Goal: Information Seeking & Learning: Learn about a topic

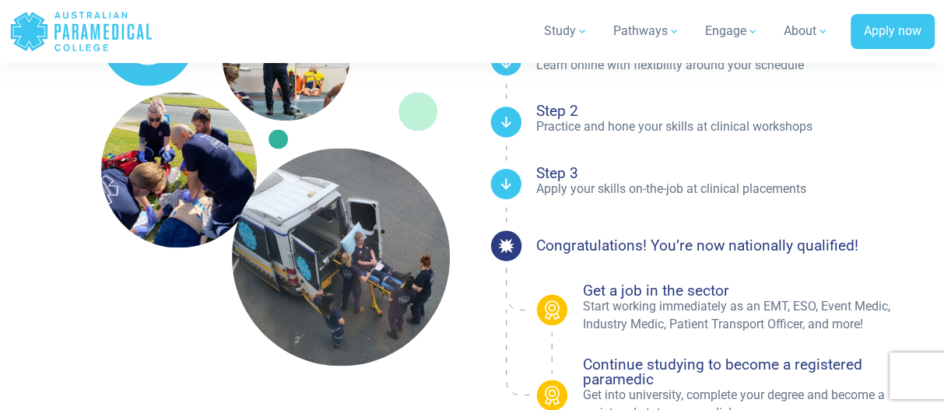
click at [878, 212] on ul "Step 1 Learn online with flexibility around your schedule Step 2 Practice and h…" at bounding box center [735, 151] width 399 height 224
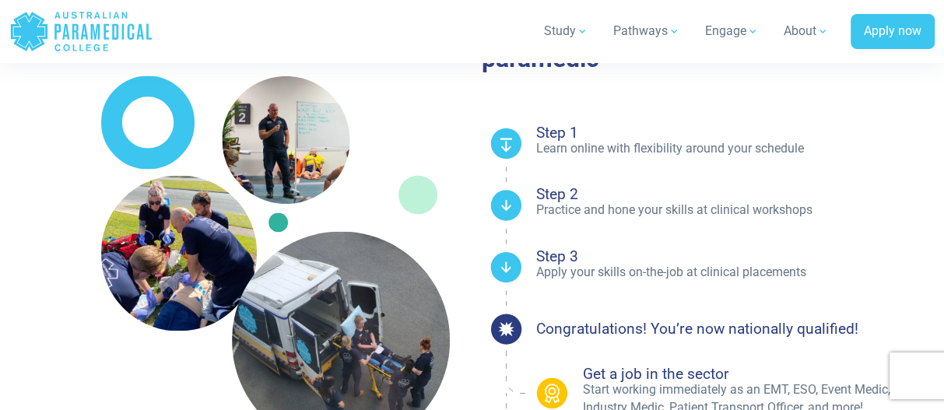
scroll to position [1166, 0]
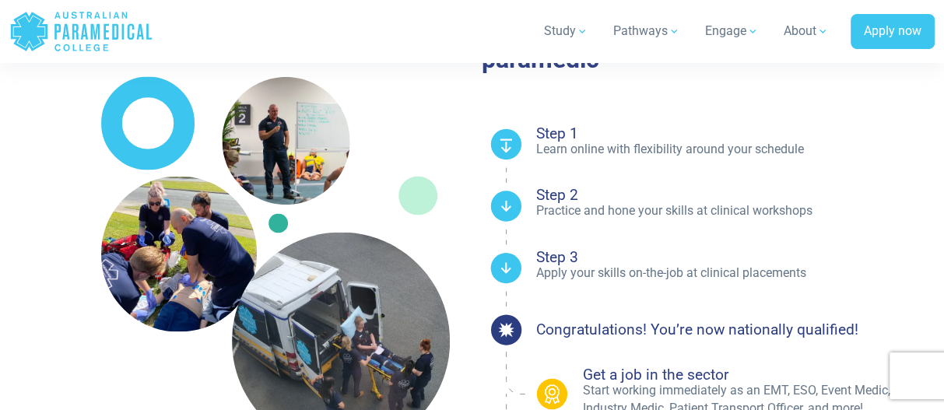
click at [669, 196] on h4 "Step 2" at bounding box center [735, 194] width 399 height 15
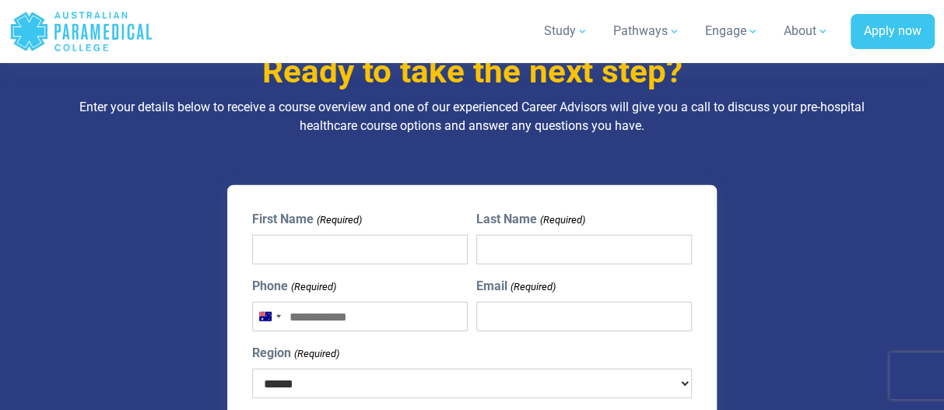
scroll to position [1726, 0]
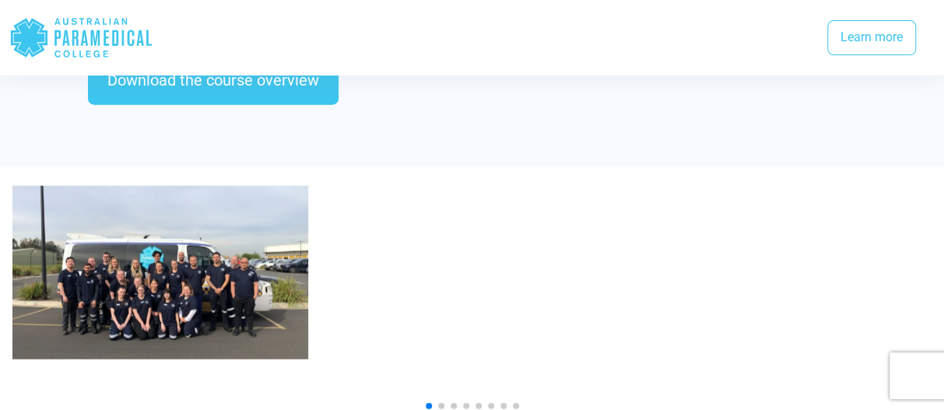
scroll to position [1713, 0]
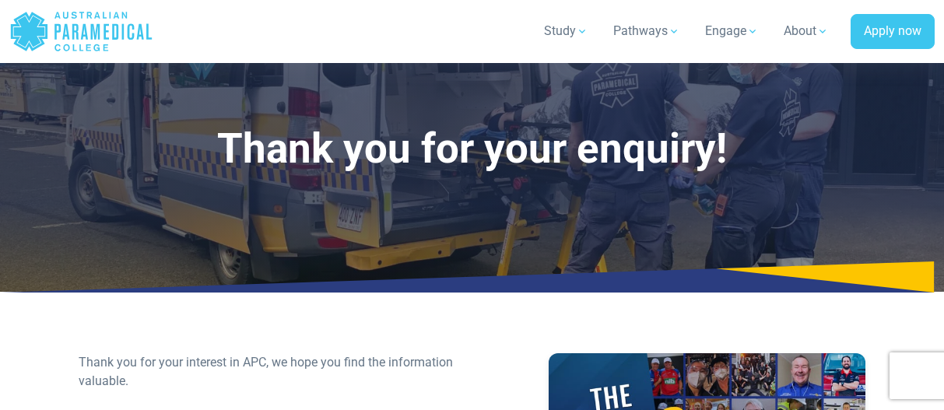
select select "**********"
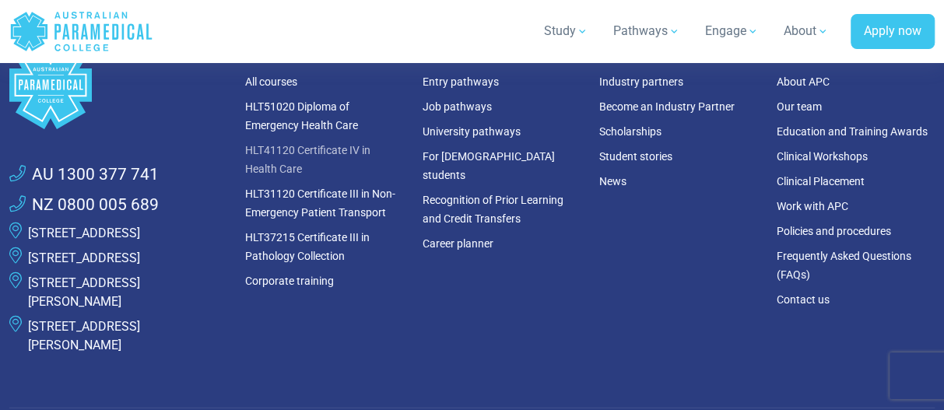
scroll to position [2002, 0]
click at [275, 76] on link "All courses" at bounding box center [271, 82] width 52 height 12
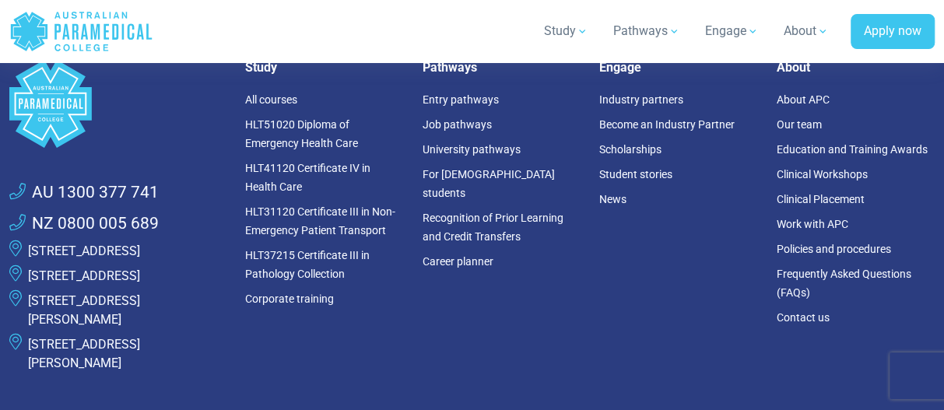
scroll to position [2569, 0]
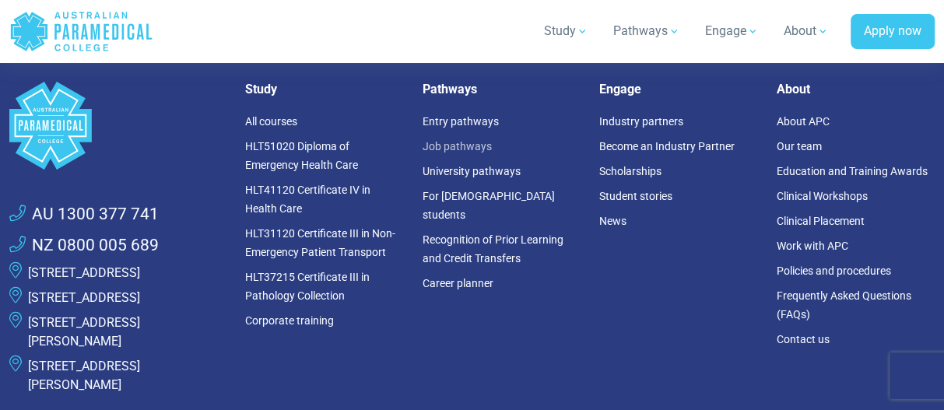
click at [459, 149] on link "Job pathways" at bounding box center [456, 146] width 69 height 12
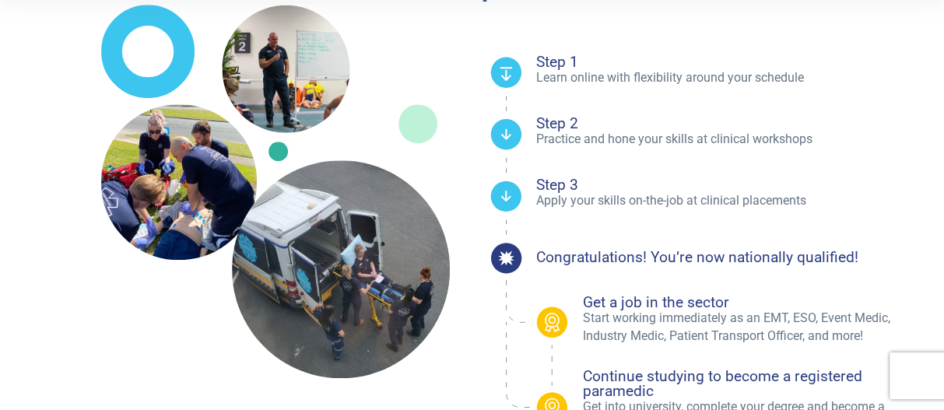
scroll to position [467, 0]
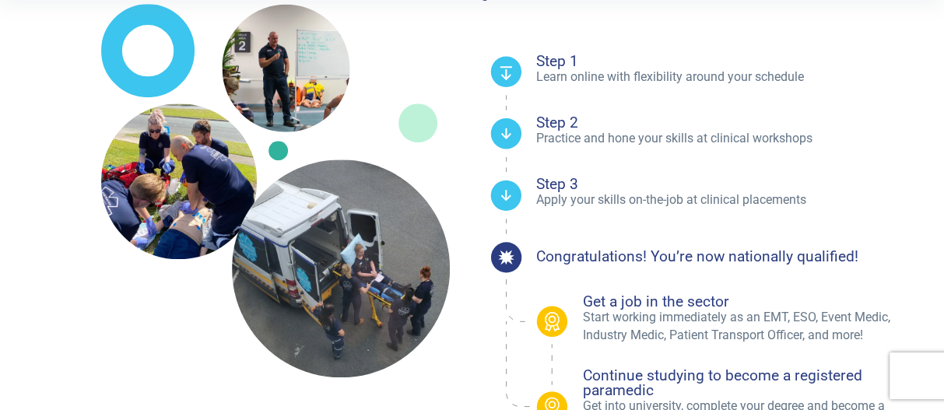
click at [25, 138] on div "Your pathway to becoming a medic or paramedic" at bounding box center [472, 190] width 944 height 497
